Goal: Task Accomplishment & Management: Complete application form

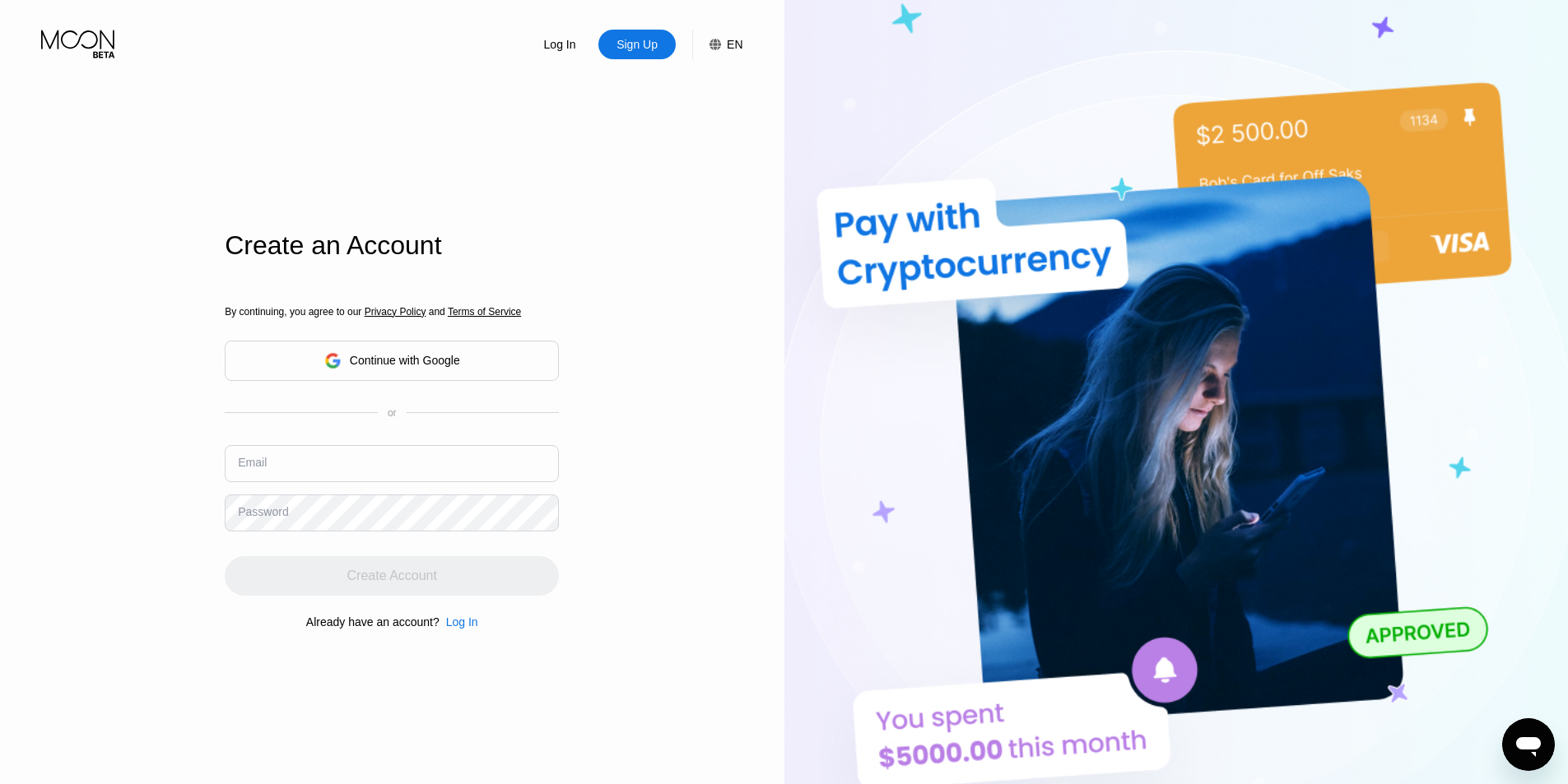
click at [450, 467] on input "text" at bounding box center [391, 464] width 334 height 37
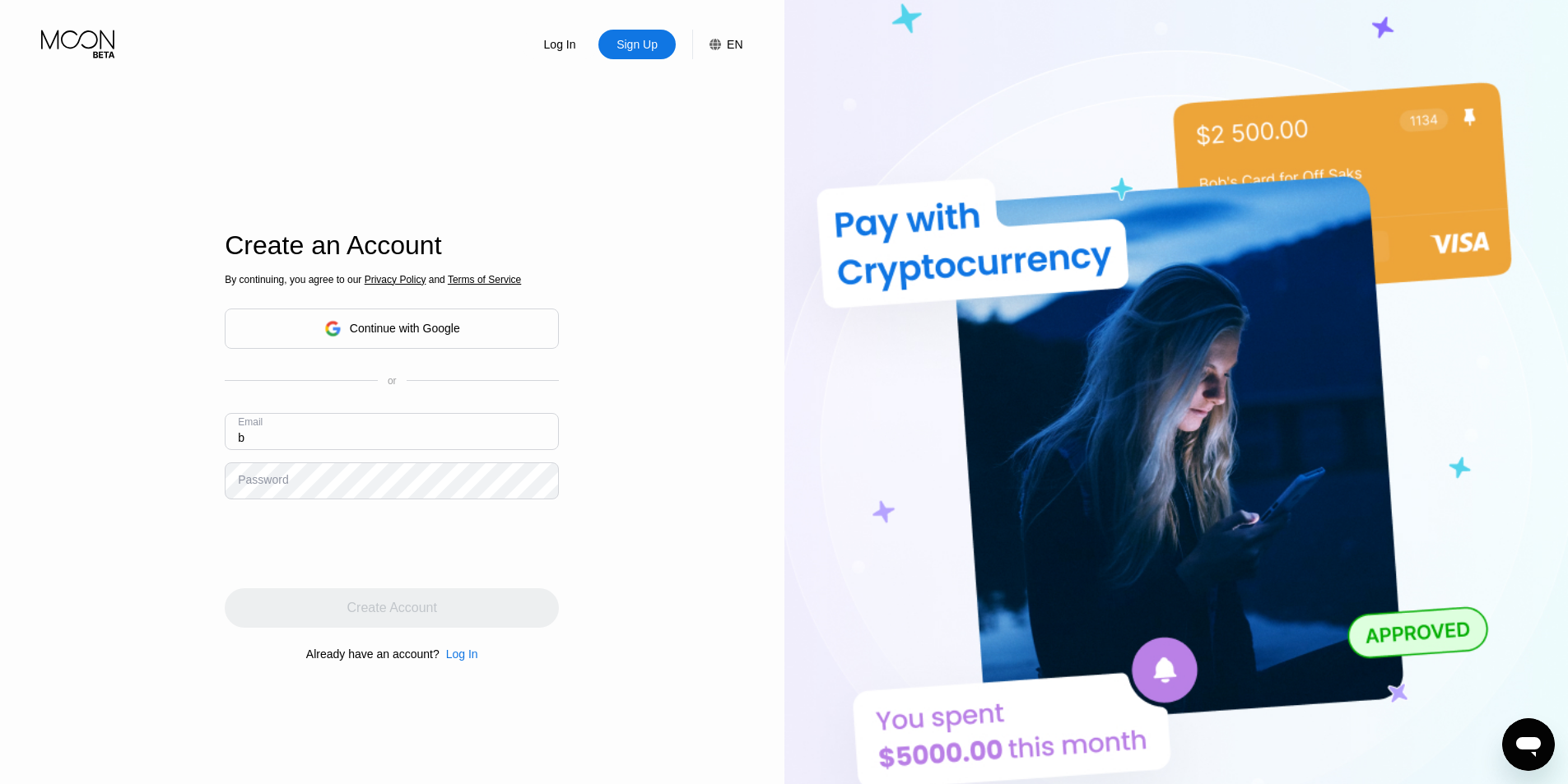
drag, startPoint x: 421, startPoint y: 448, endPoint x: 219, endPoint y: 441, distance: 202.1
click at [219, 441] on div "Log In Sign Up EN Language Select an item Save Create an Account By continuing,…" at bounding box center [392, 431] width 784 height 862
paste input "[EMAIL_ADDRESS][DOMAIN_NAME]"
type input "[EMAIL_ADDRESS][DOMAIN_NAME]"
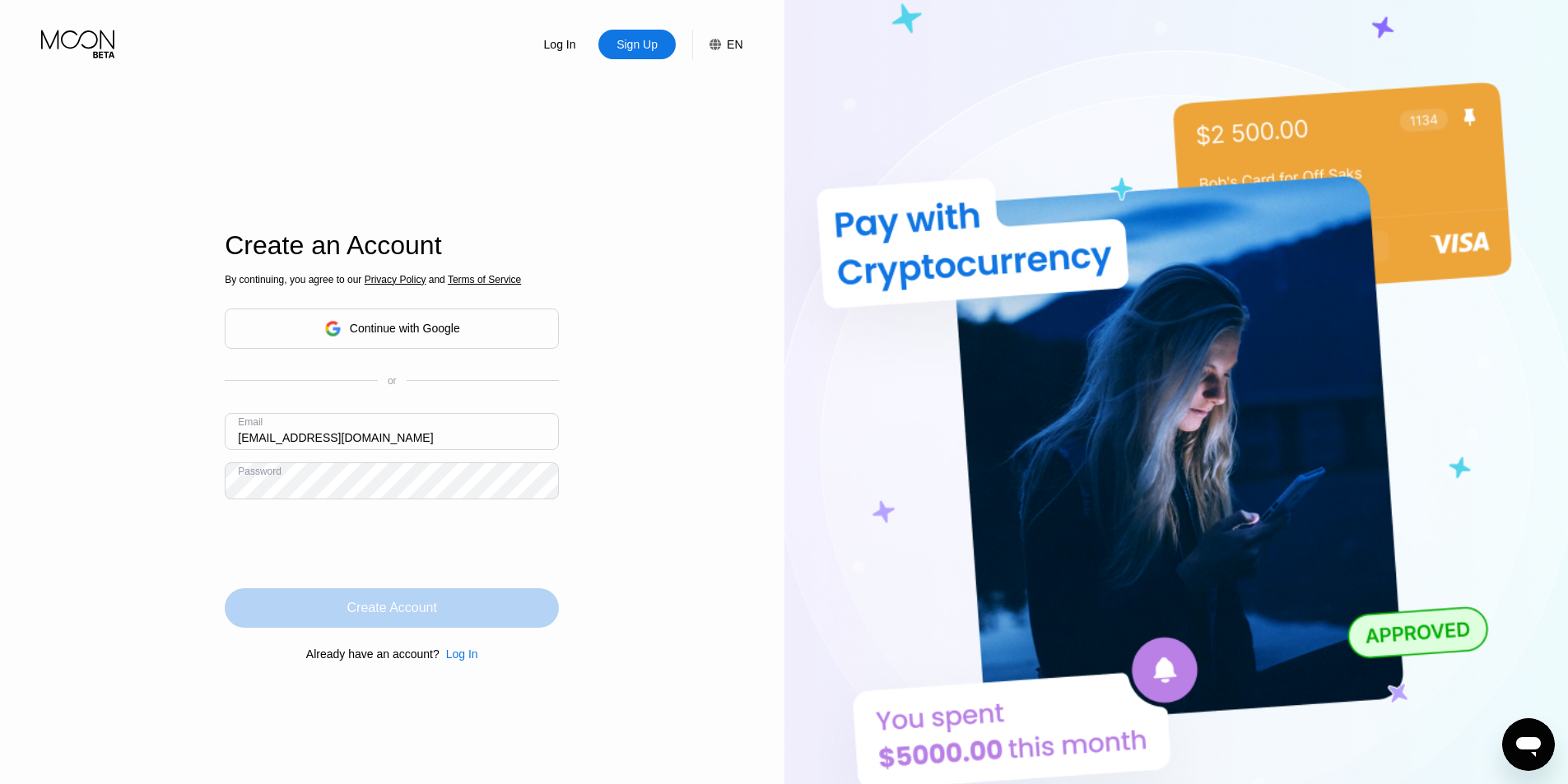
click at [368, 606] on div "Create Account" at bounding box center [392, 608] width 90 height 17
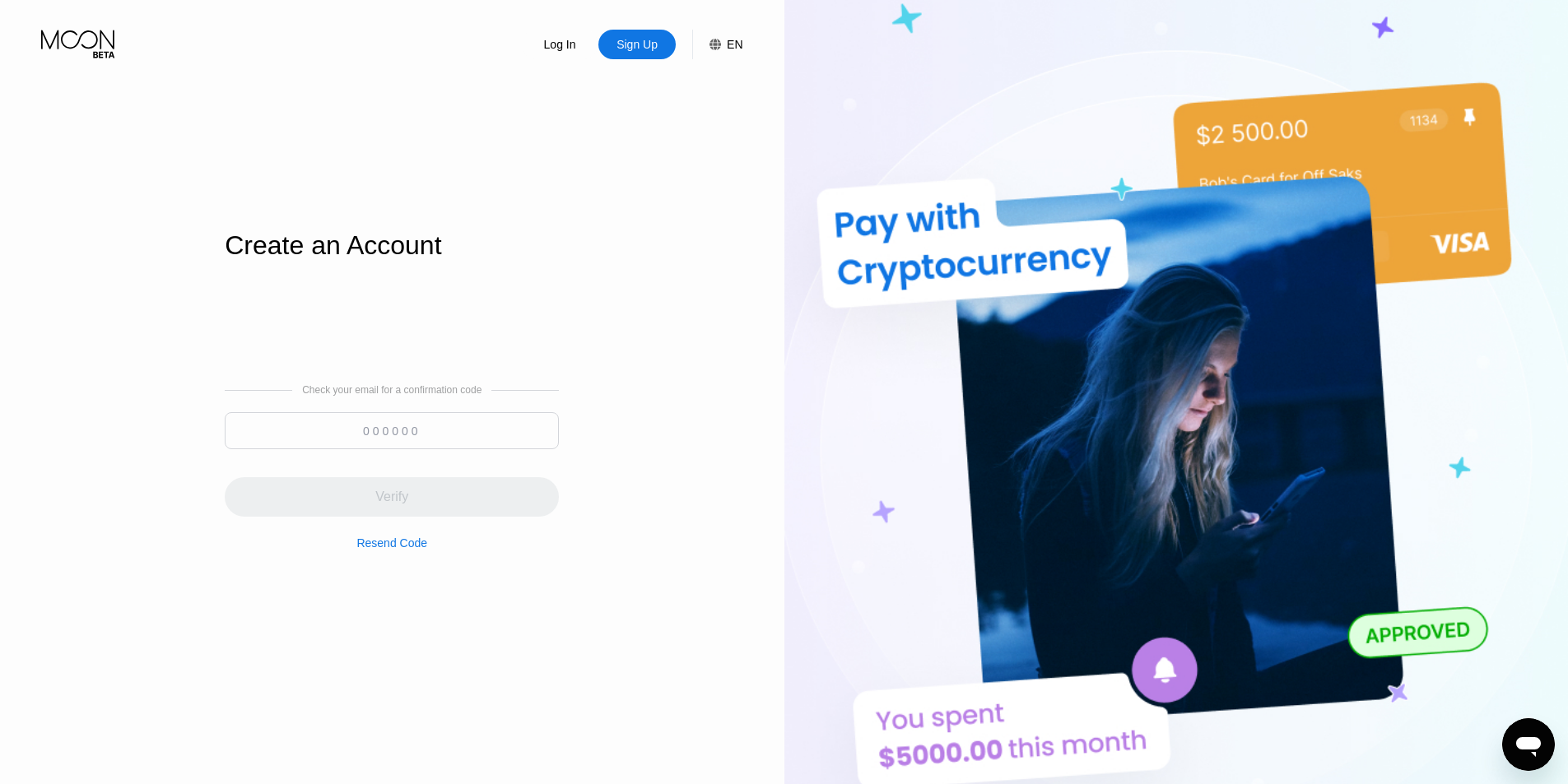
click at [485, 437] on input at bounding box center [391, 431] width 334 height 37
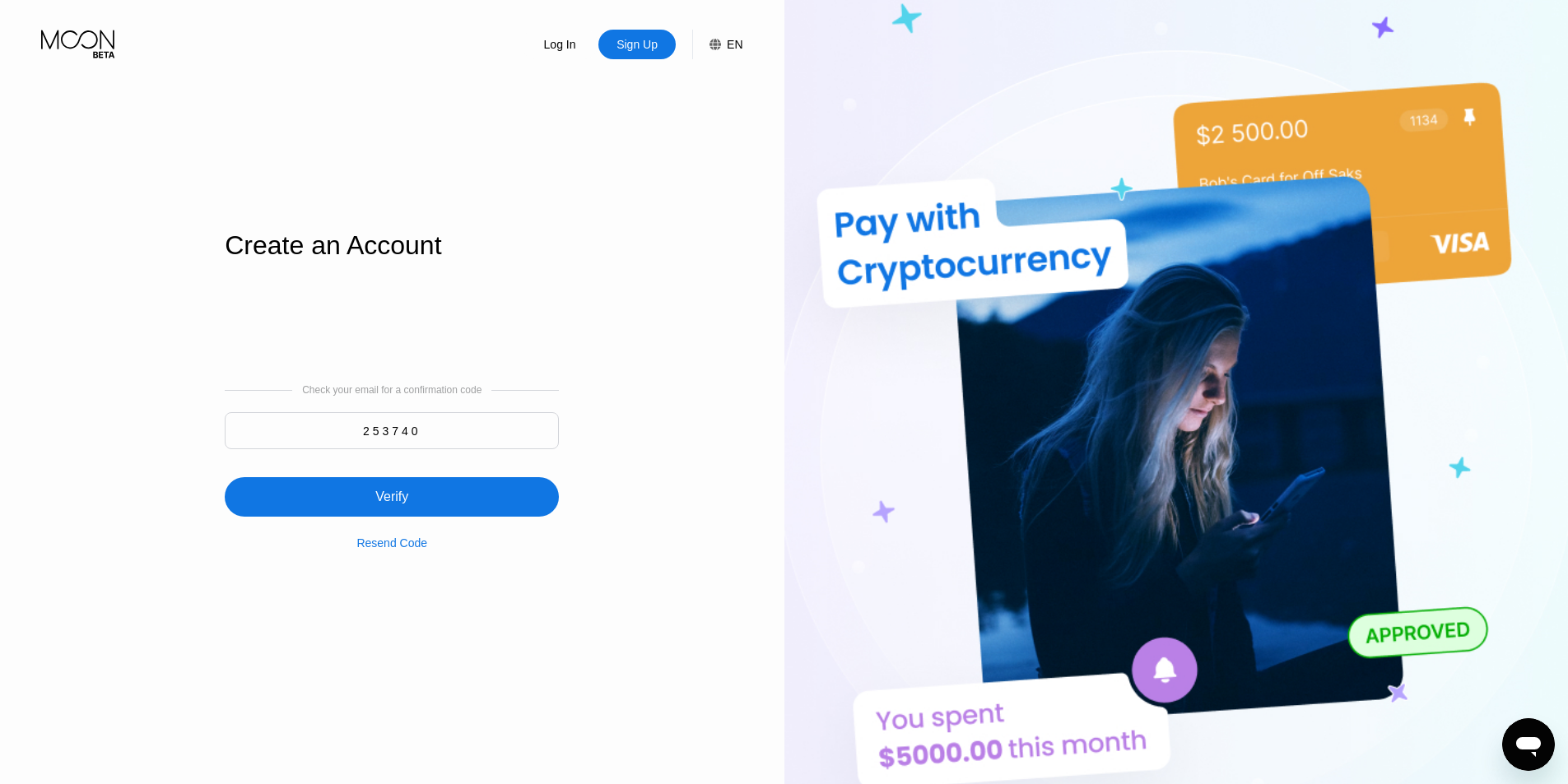
click at [437, 486] on div "Verify" at bounding box center [391, 496] width 334 height 40
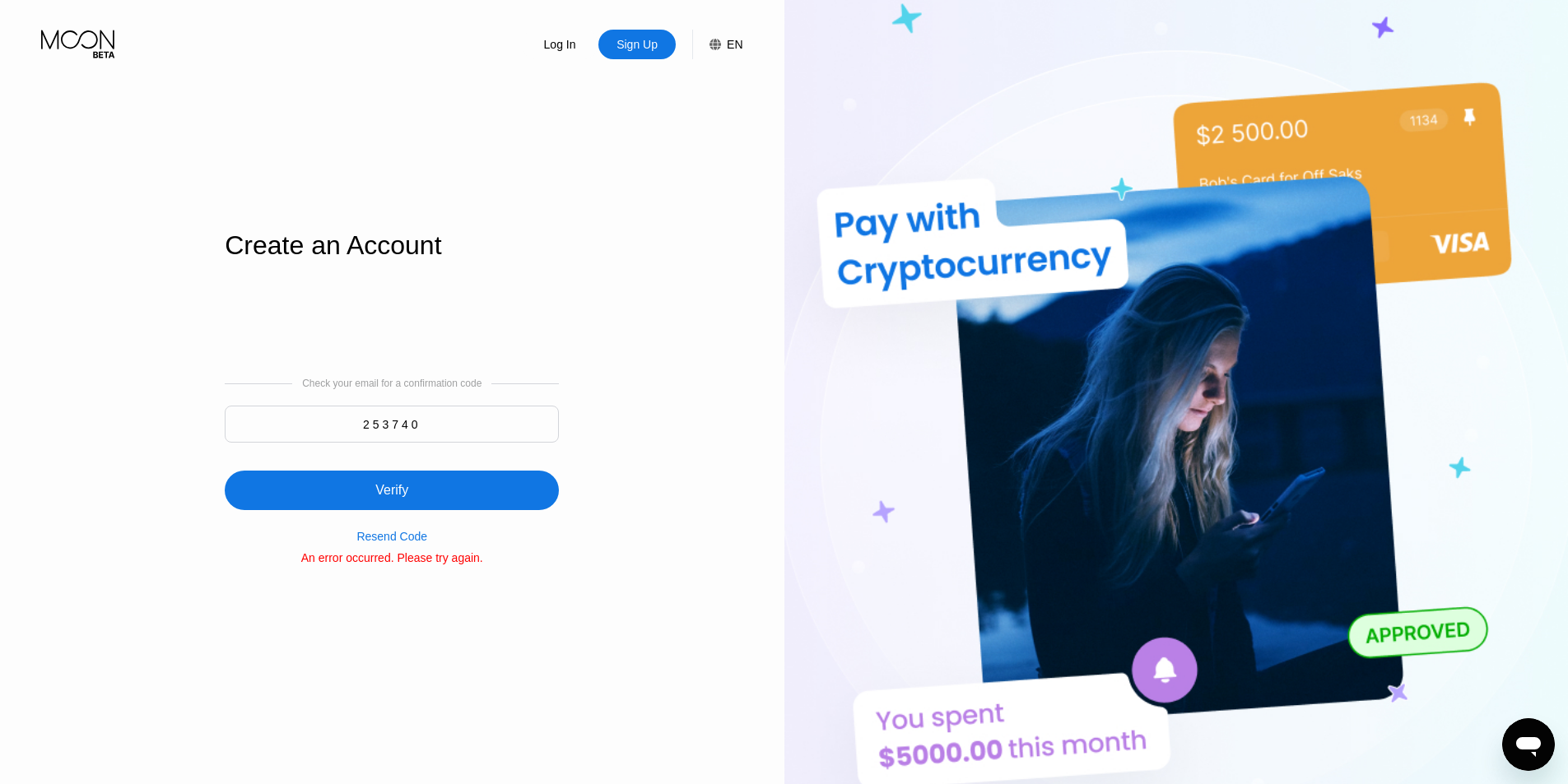
drag, startPoint x: 420, startPoint y: 429, endPoint x: 428, endPoint y: 435, distance: 10.0
click at [420, 428] on input "253740" at bounding box center [391, 424] width 334 height 37
paste input "519097"
type input "519097"
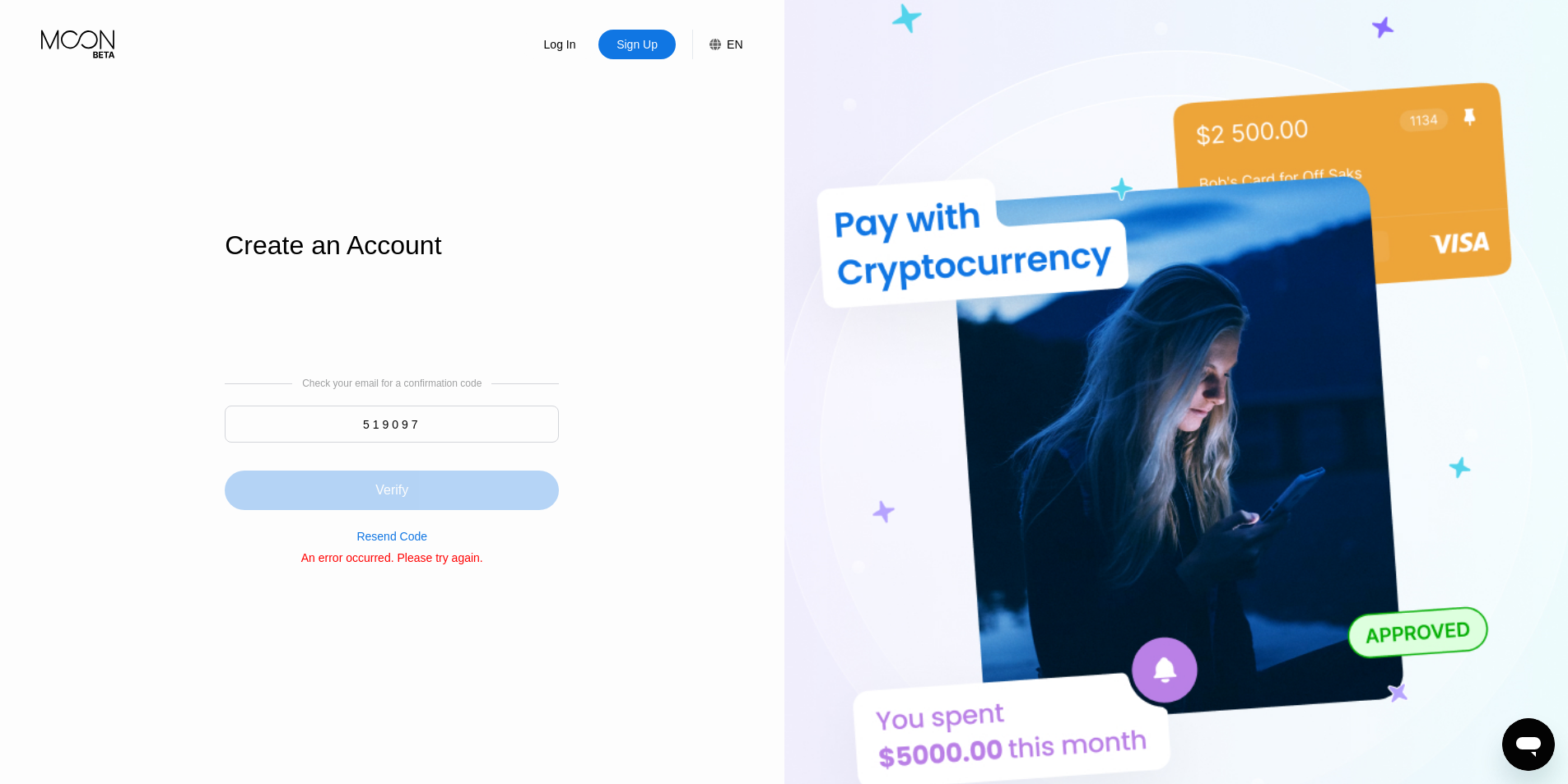
click at [452, 491] on div "Verify" at bounding box center [391, 490] width 334 height 40
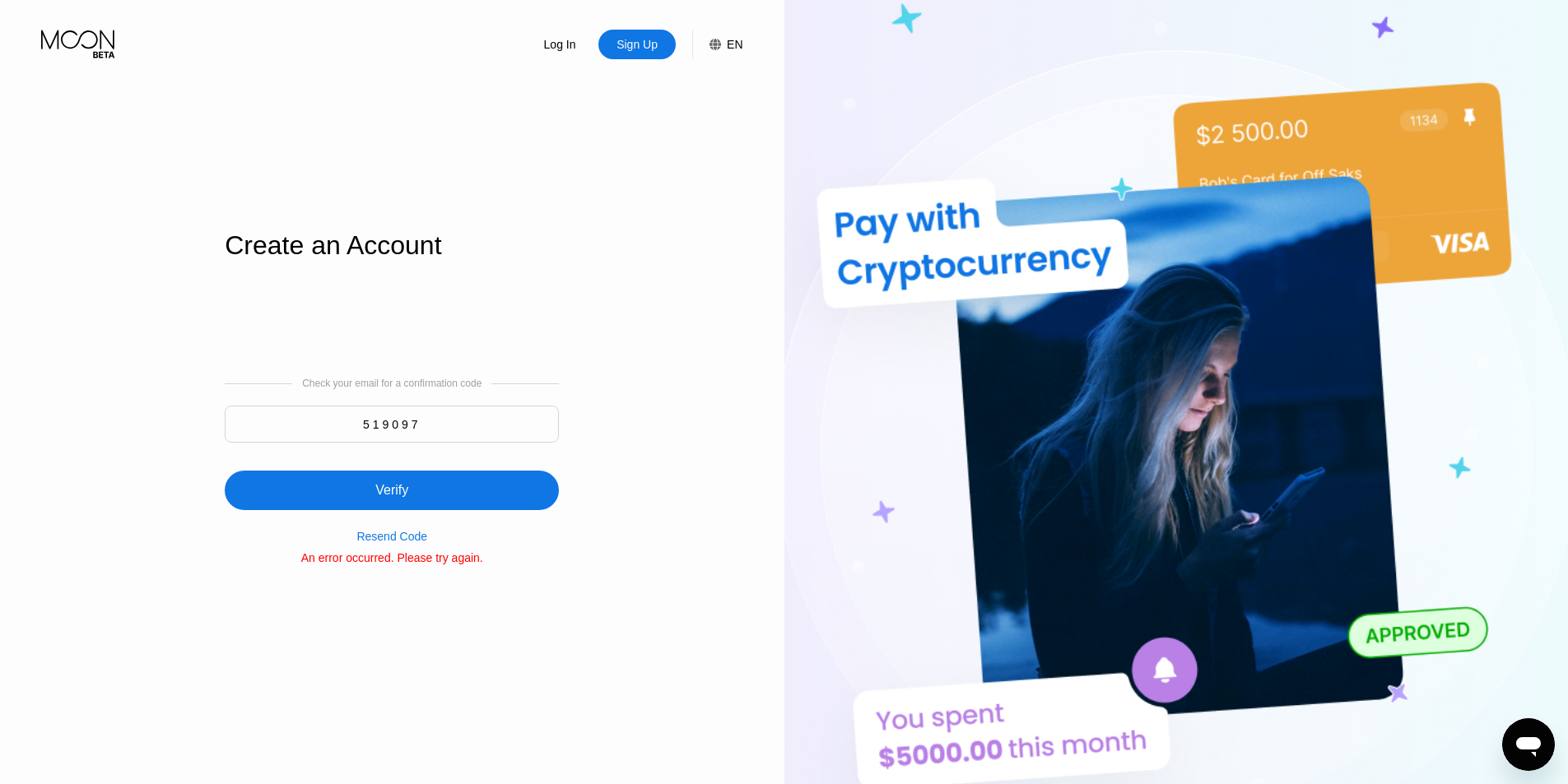
click at [489, 491] on div "Verify" at bounding box center [391, 490] width 334 height 40
click at [422, 535] on div "Resend Code" at bounding box center [392, 537] width 71 height 13
click at [499, 414] on input "519097" at bounding box center [391, 424] width 334 height 37
click at [400, 538] on div "Resend Code" at bounding box center [392, 537] width 71 height 13
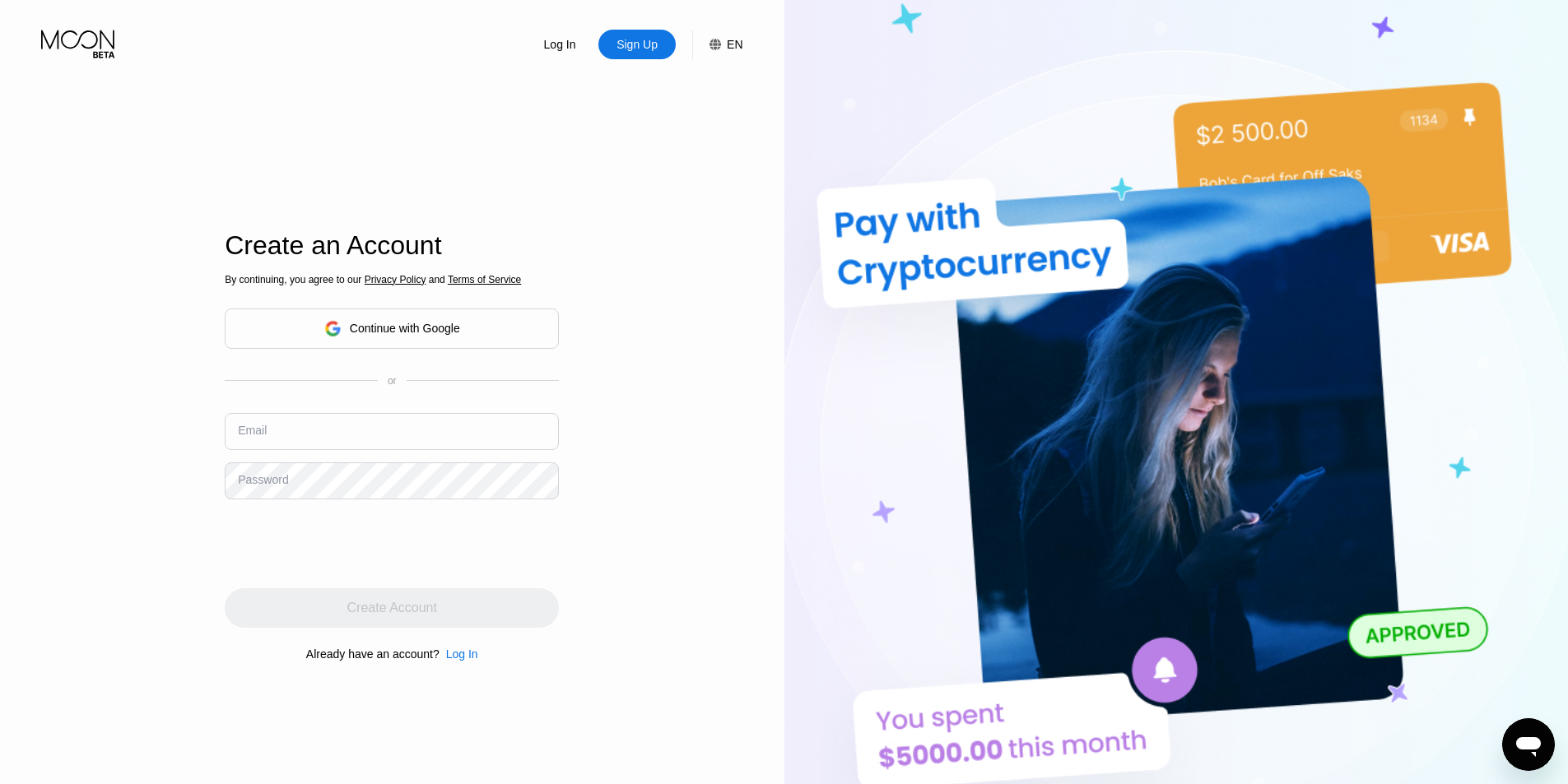
click at [409, 437] on input "text" at bounding box center [391, 432] width 334 height 37
paste input "[EMAIL_ADDRESS][DOMAIN_NAME]"
type input "[EMAIL_ADDRESS][DOMAIN_NAME]"
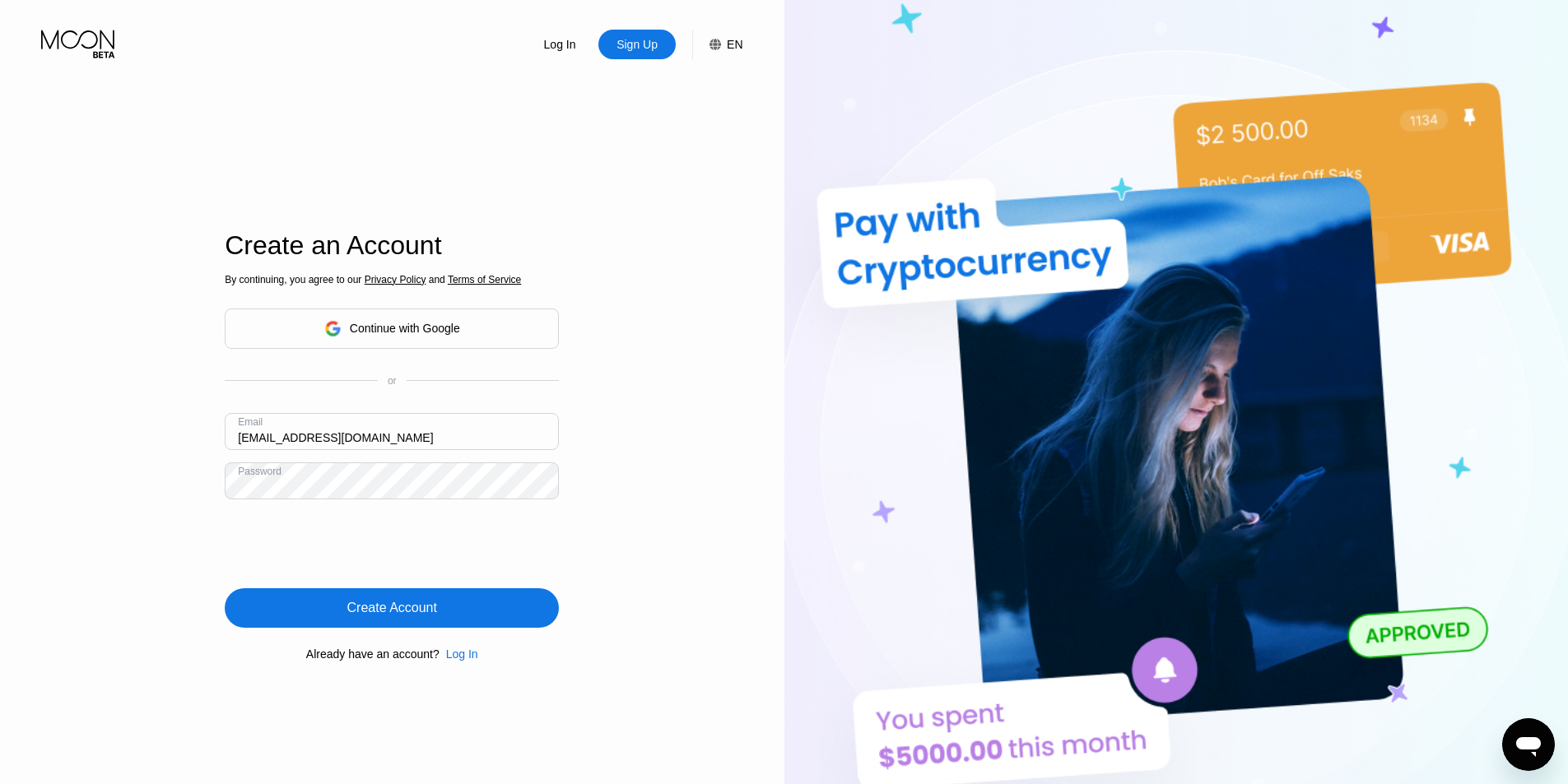
click at [334, 601] on div "Create Account" at bounding box center [391, 608] width 334 height 40
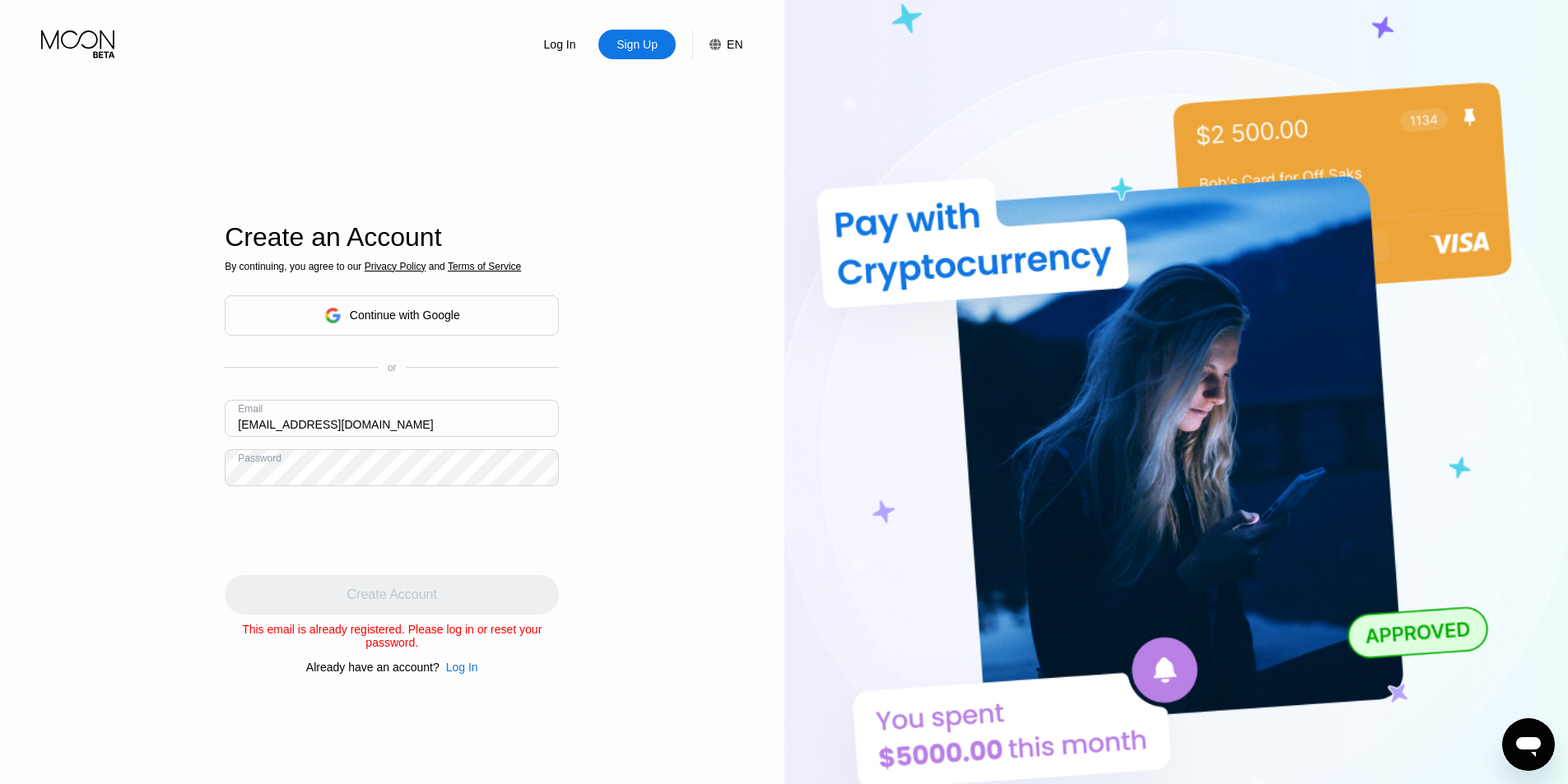
click at [467, 684] on div "Create an Account By continuing, you agree to our Privacy Policy and Terms of S…" at bounding box center [391, 448] width 334 height 862
click at [464, 673] on div "Log In" at bounding box center [462, 668] width 32 height 13
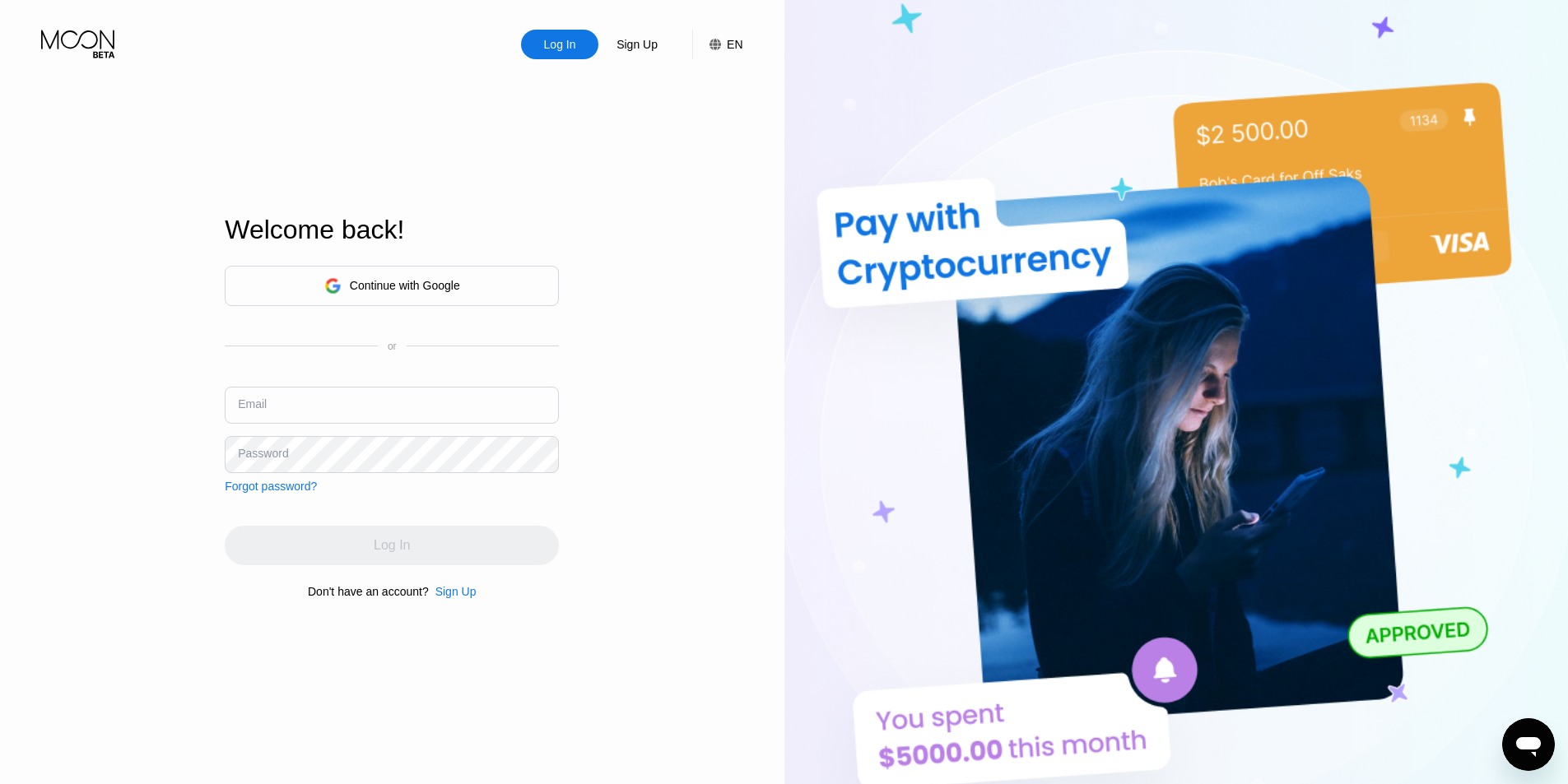
click at [375, 415] on input "text" at bounding box center [391, 405] width 334 height 37
paste input "[EMAIL_ADDRESS][DOMAIN_NAME]"
type input "[EMAIL_ADDRESS][DOMAIN_NAME]"
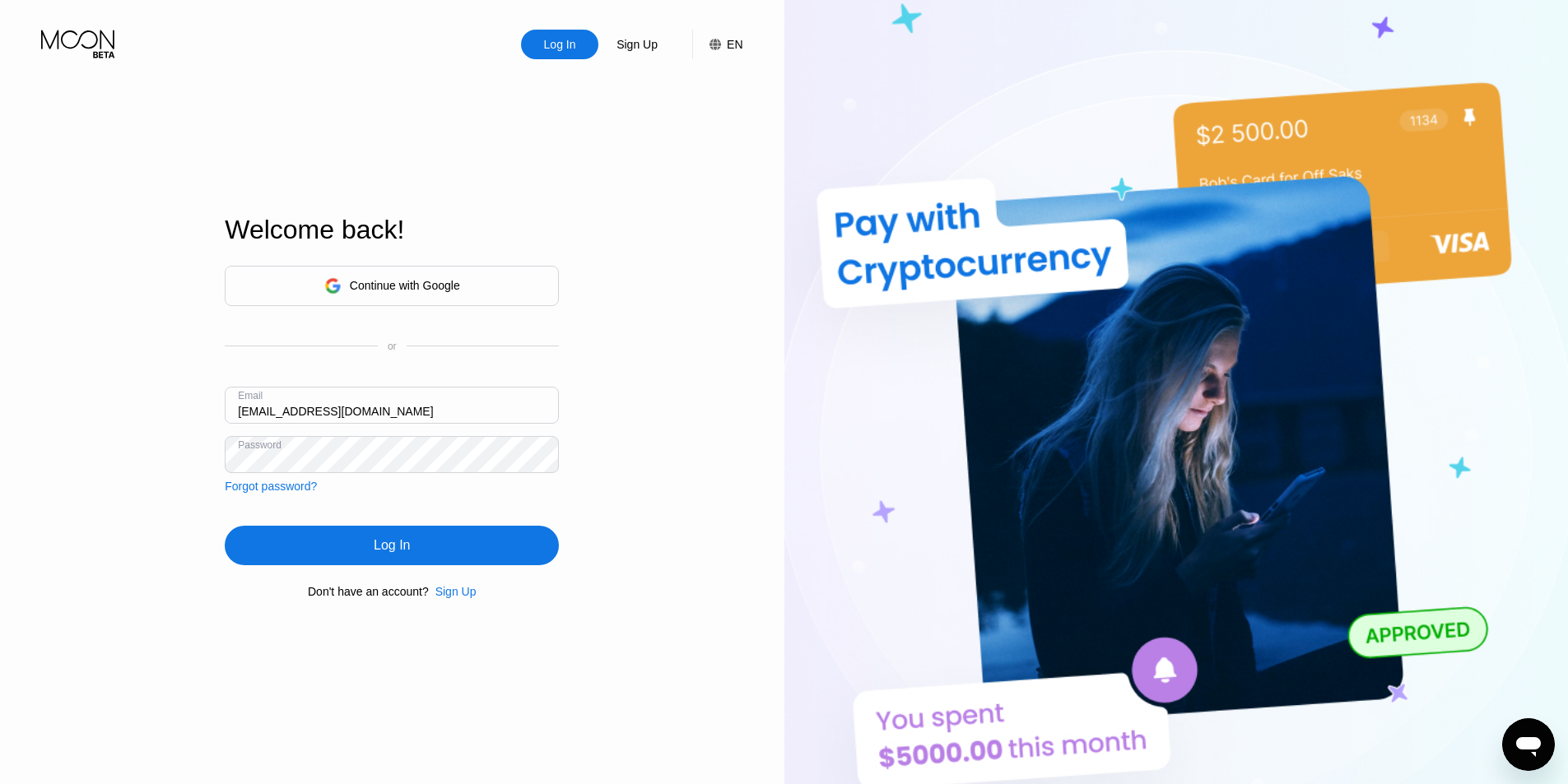
click at [500, 548] on div "Log In" at bounding box center [391, 545] width 334 height 40
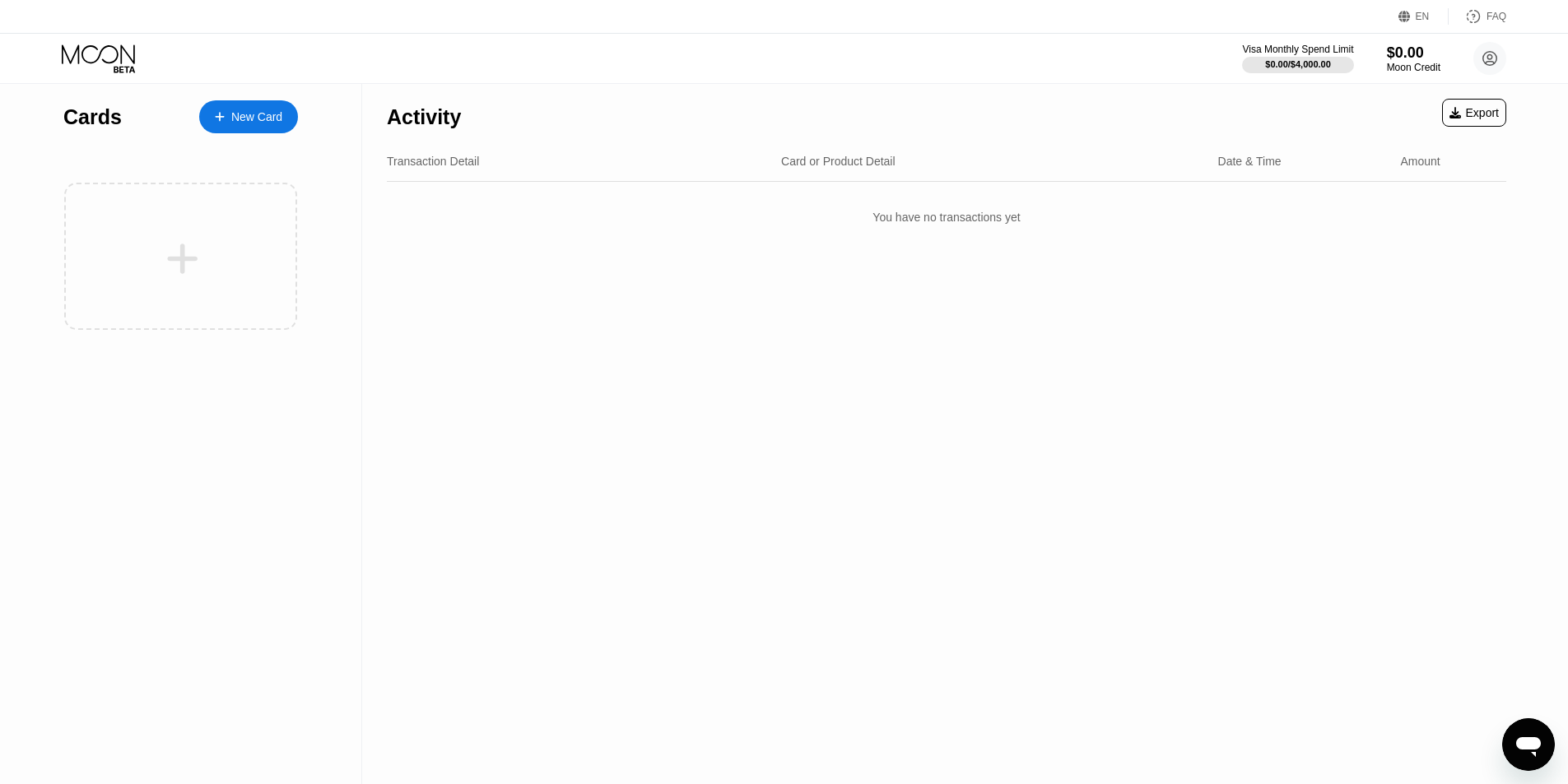
click at [222, 285] on div at bounding box center [180, 256] width 233 height 147
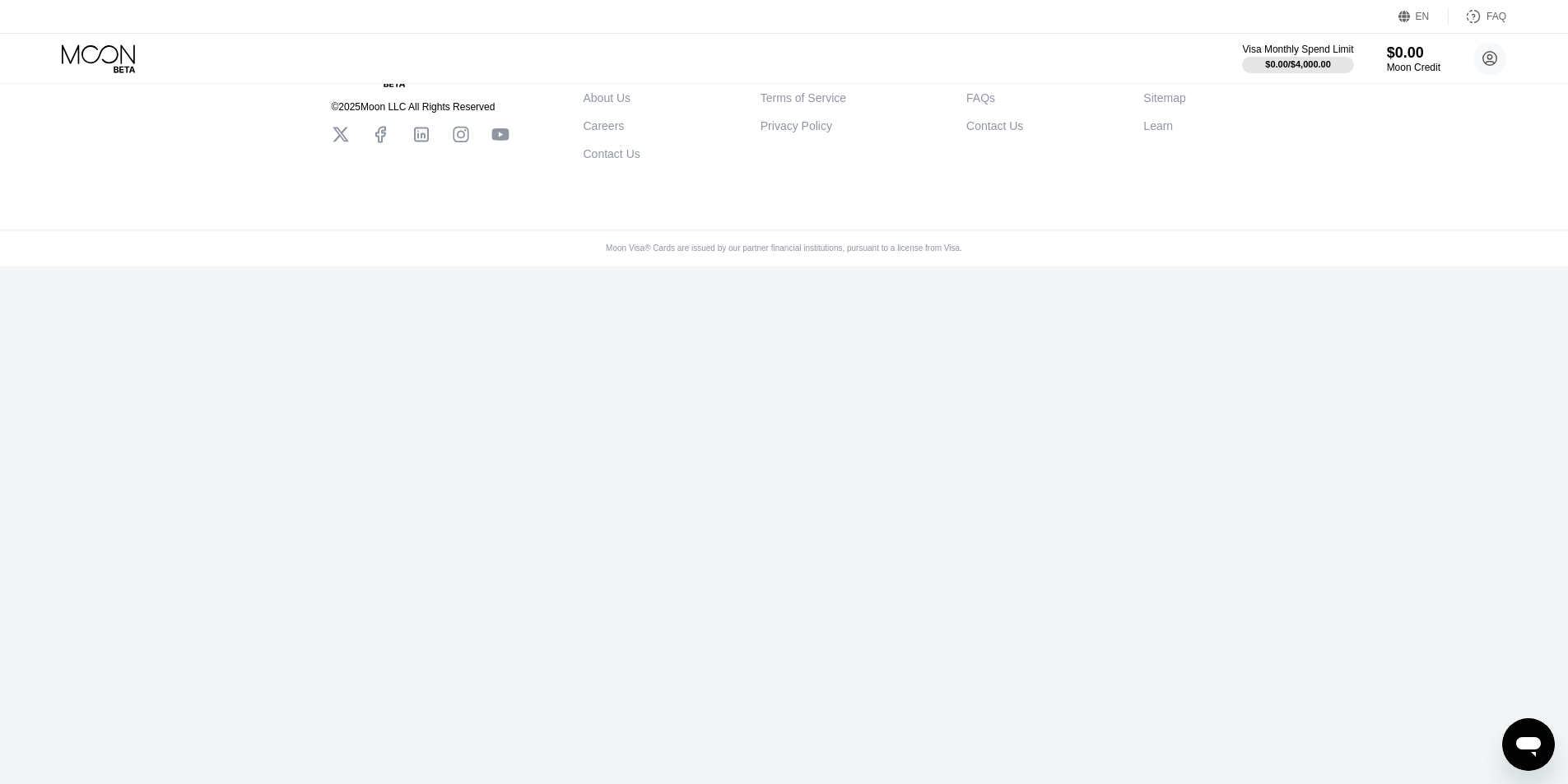
click at [220, 289] on div "Back © 2025 Moon LLC All Rights Reserved Company About Us Careers Contact Us Le…" at bounding box center [784, 392] width 1568 height 784
